Goal: Use online tool/utility: Use online tool/utility

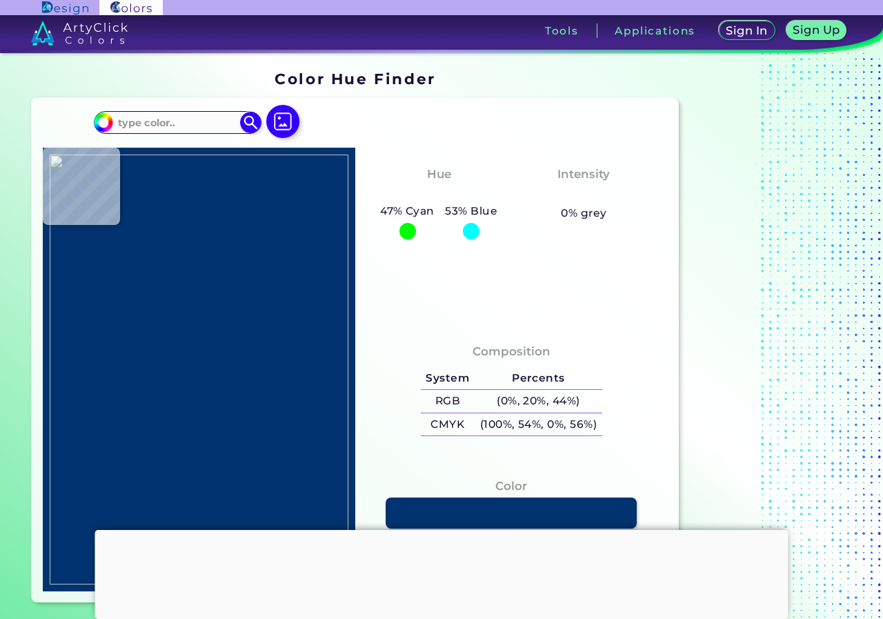
type input "#251b15"
type input "#251B15"
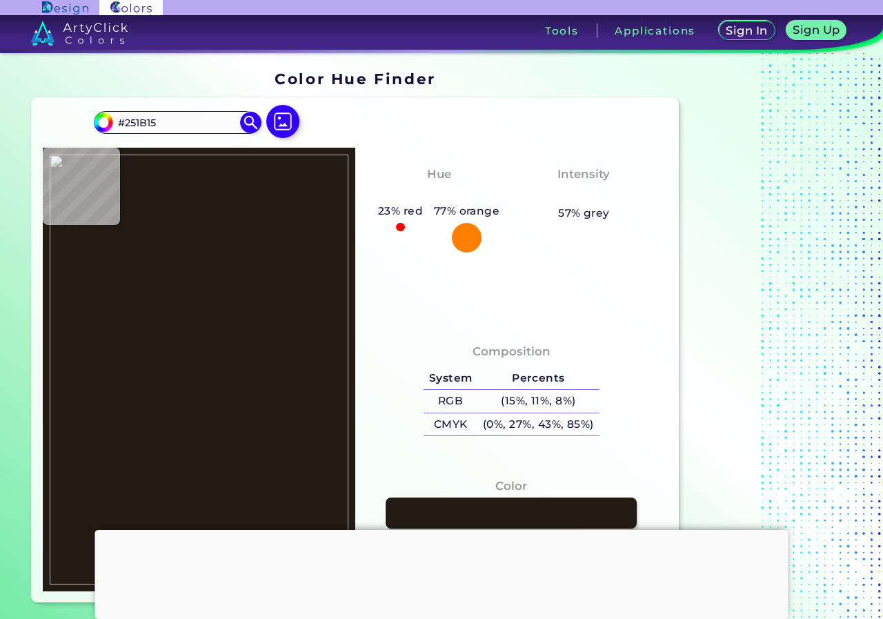
type input "#261c16"
type input "#261C16"
type input "#271d17"
type input "#271D17"
type input "#261c16"
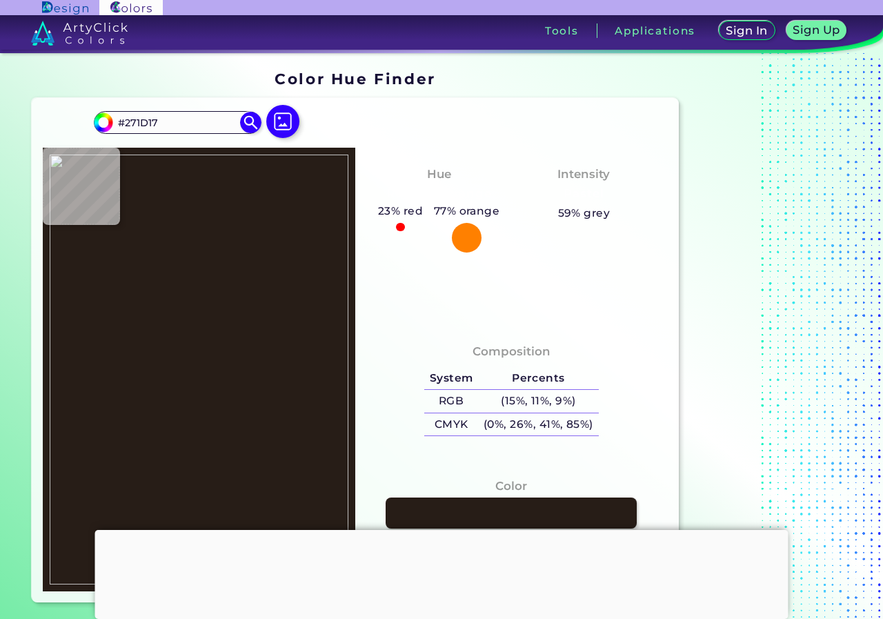
type input "#261C16"
type input "#251b15"
type input "#251B15"
click at [266, 310] on img at bounding box center [199, 370] width 299 height 430
click at [455, 530] on div at bounding box center [441, 530] width 693 height 0
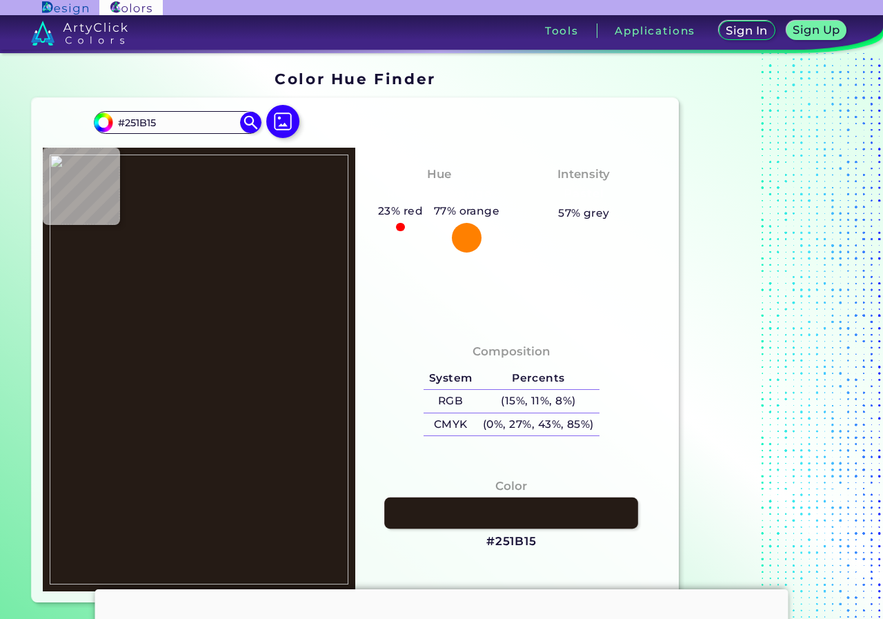
click at [465, 513] on link at bounding box center [511, 512] width 254 height 31
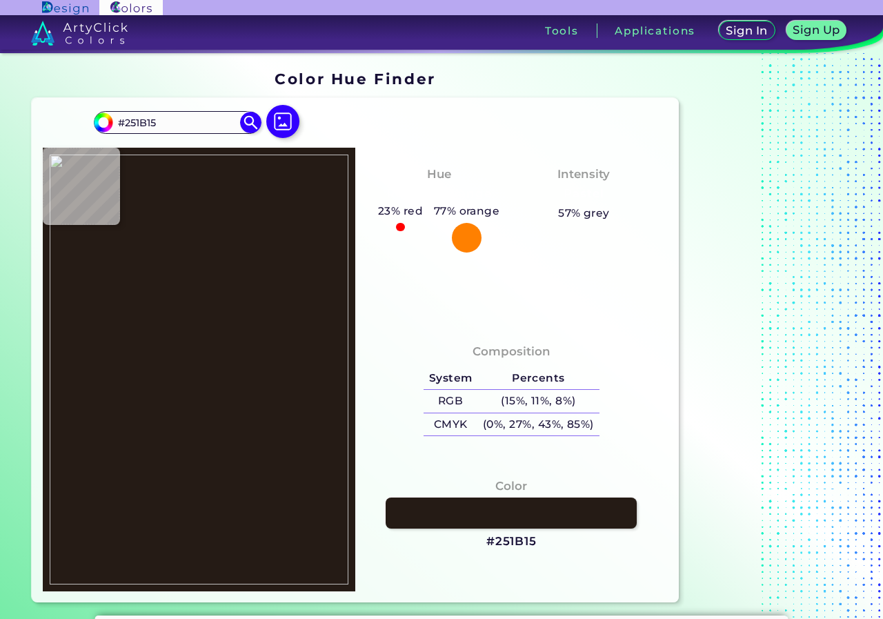
click at [244, 335] on img at bounding box center [199, 370] width 299 height 430
type input "#d8be98"
type input "#D8BE98"
type input "#d8be99"
type input "#D8BE99"
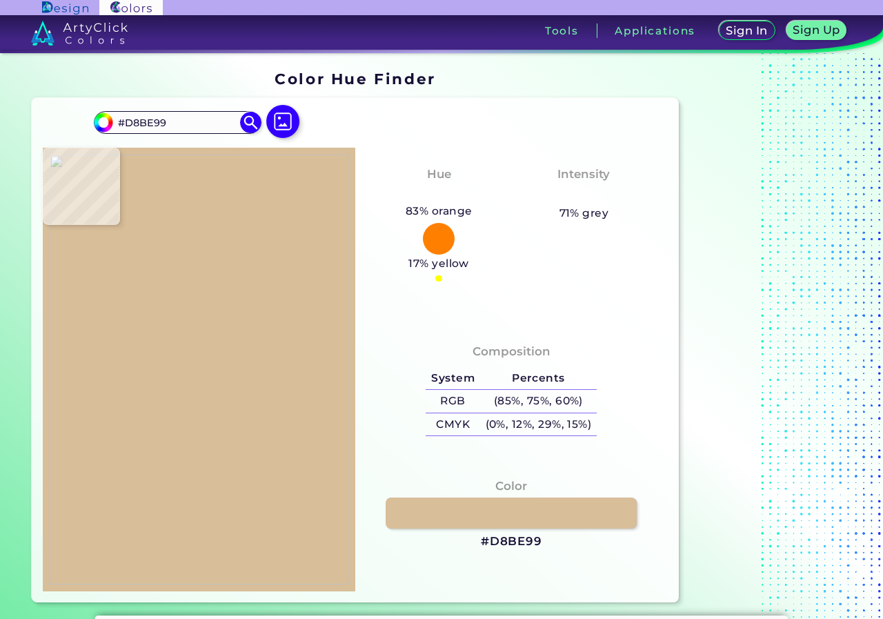
type input "#d8be97"
type input "#D8BE97"
type input "#d8be98"
type input "#D8BE98"
type input "#d8be97"
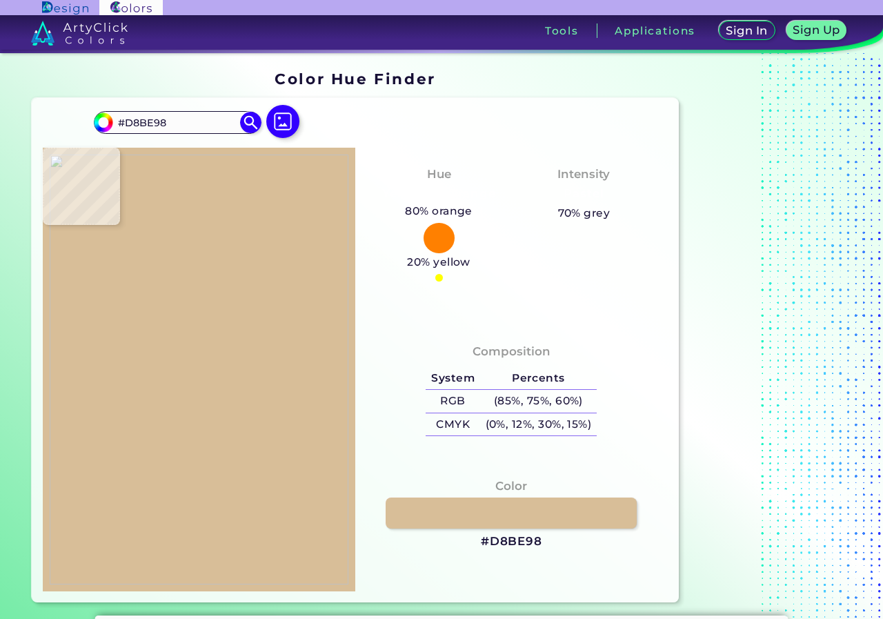
type input "#D8BE97"
click at [246, 330] on img at bounding box center [199, 370] width 299 height 430
click at [457, 505] on link at bounding box center [511, 512] width 254 height 31
